Goal: Transaction & Acquisition: Download file/media

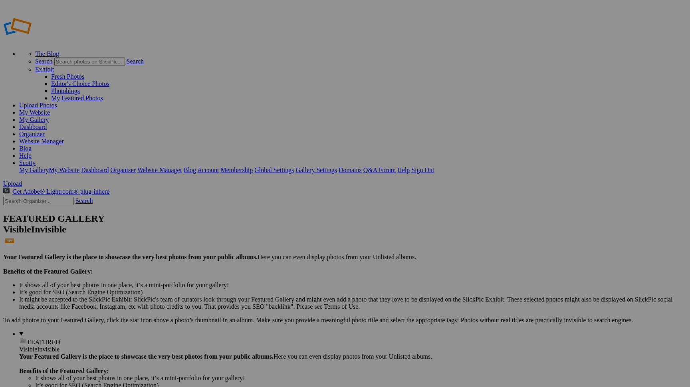
type input "2448"
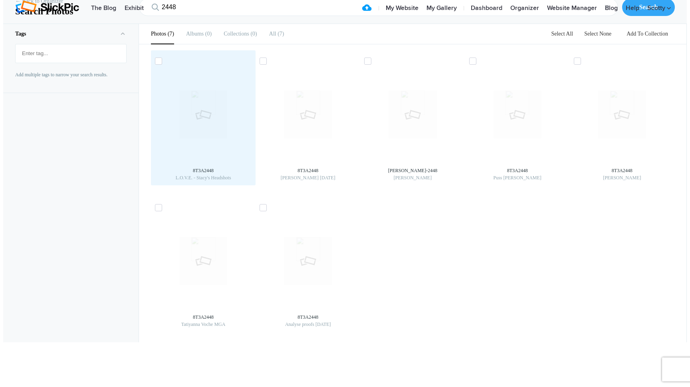
scroll to position [9, 0]
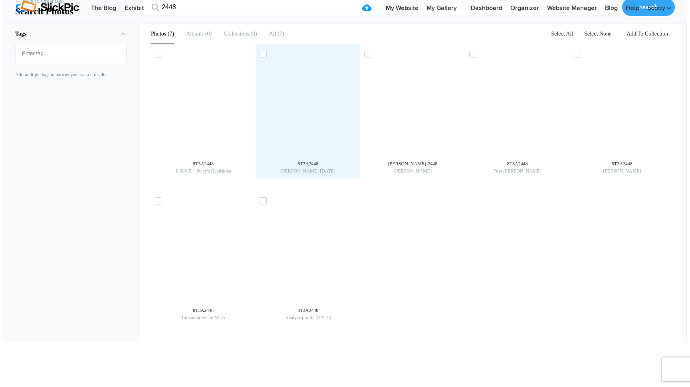
click at [308, 114] on img at bounding box center [307, 107] width 13 height 13
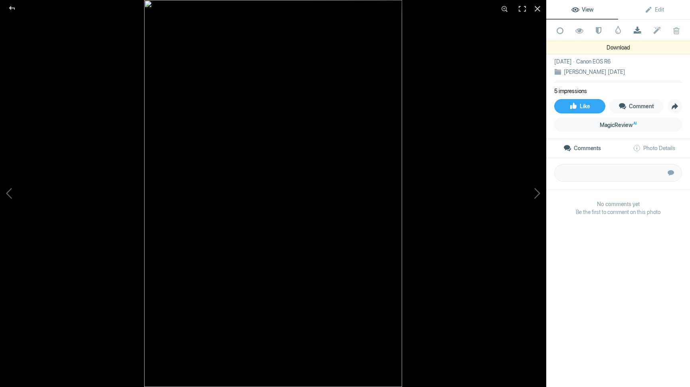
click at [640, 30] on span at bounding box center [637, 31] width 20 height 8
click at [637, 33] on span at bounding box center [637, 31] width 20 height 8
click at [537, 10] on div at bounding box center [537, 9] width 18 height 18
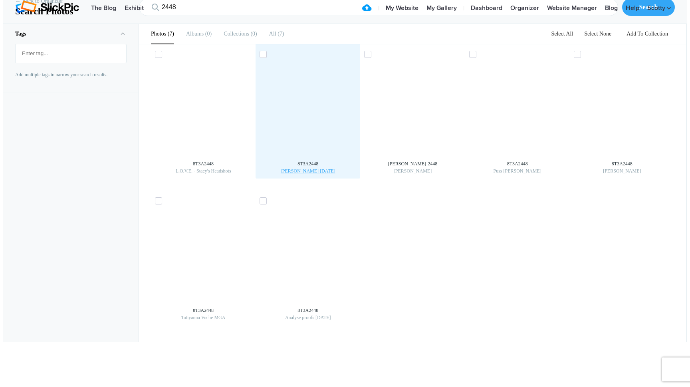
click at [293, 174] on div "[PERSON_NAME] [DATE]" at bounding box center [307, 170] width 97 height 7
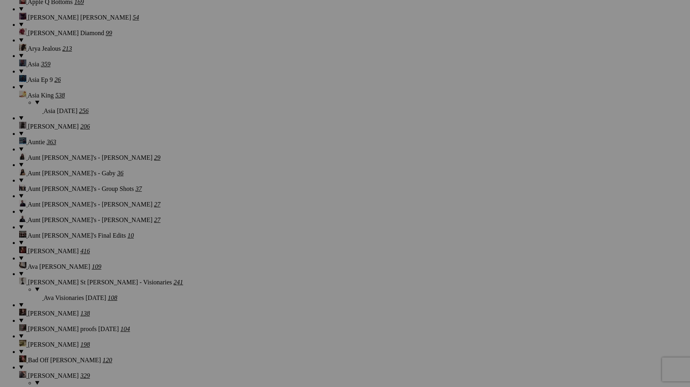
scroll to position [1459, 0]
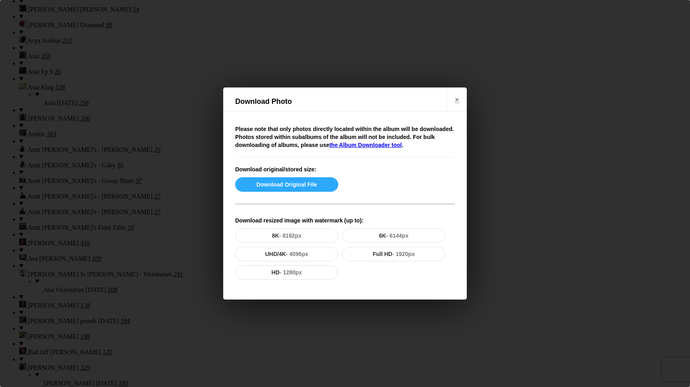
click at [286, 185] on button "Download Original File" at bounding box center [286, 184] width 103 height 14
